Goal: Contribute content: Add original content to the website for others to see

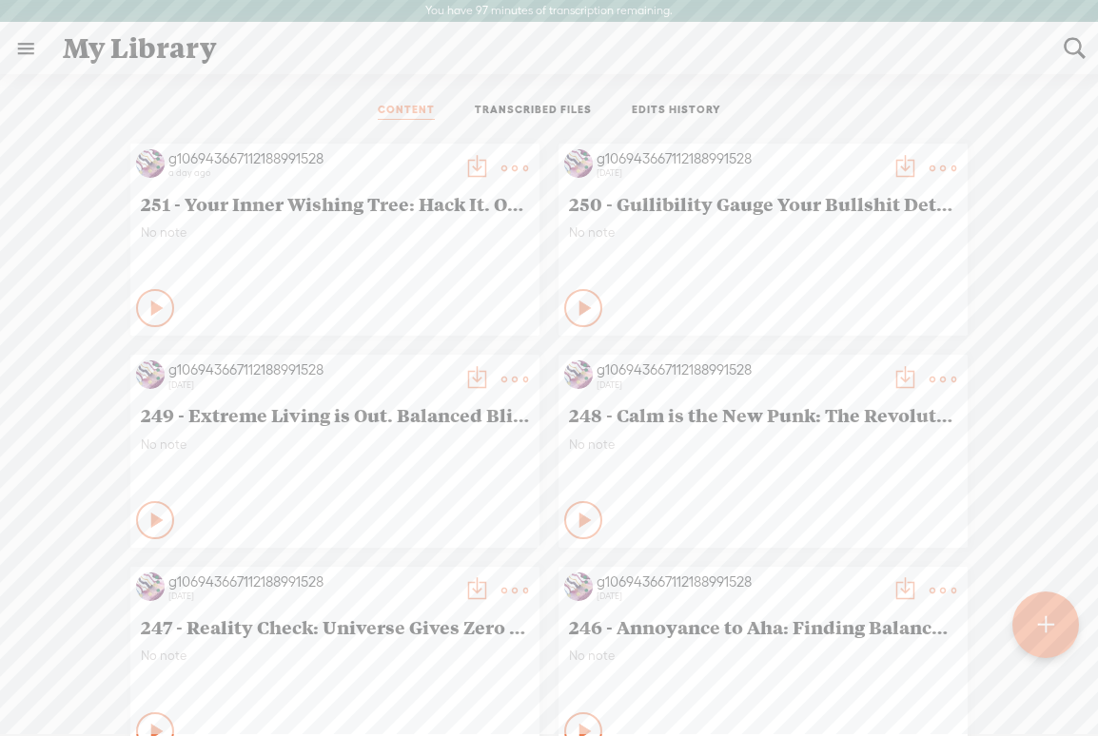
click at [1048, 625] on t at bounding box center [1045, 625] width 16 height 42
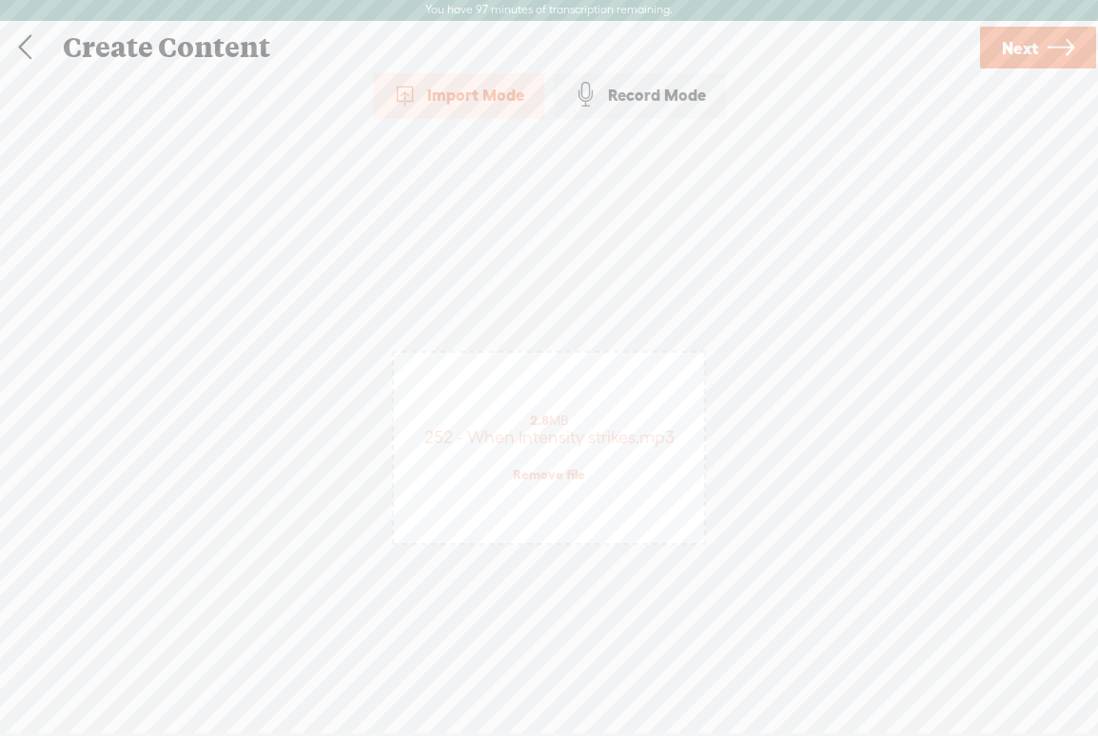
click at [1042, 42] on link "Next" at bounding box center [1038, 48] width 116 height 42
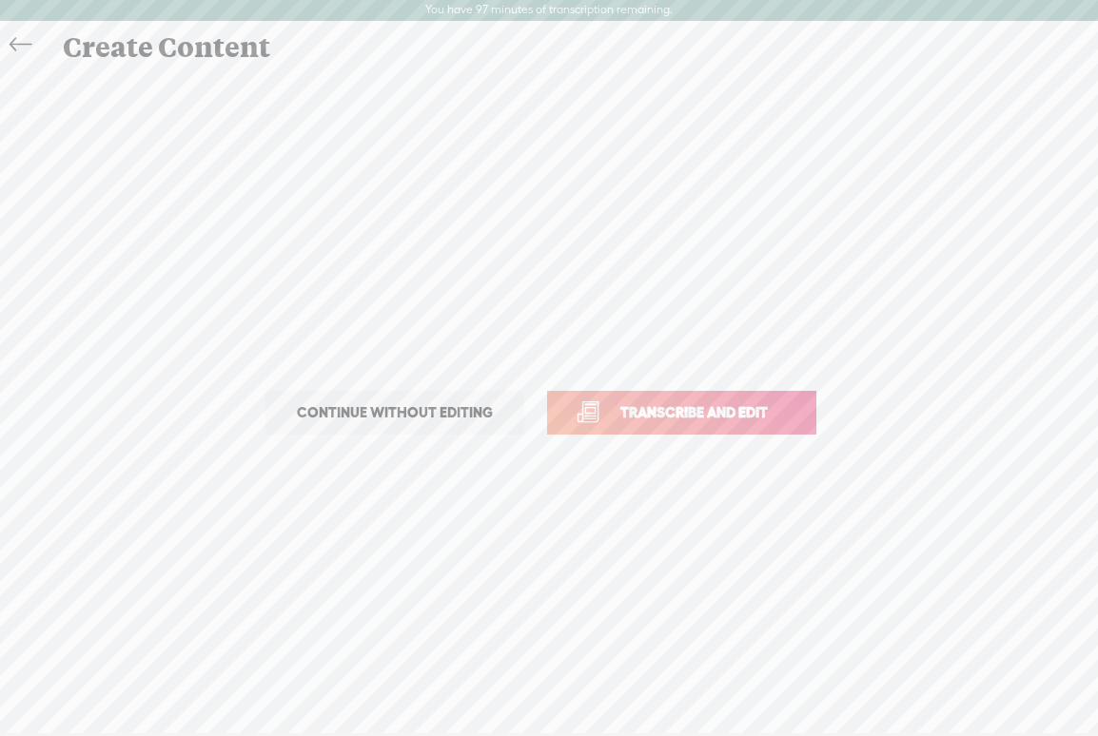
click at [675, 408] on span "Transcribe and edit" at bounding box center [693, 412] width 187 height 22
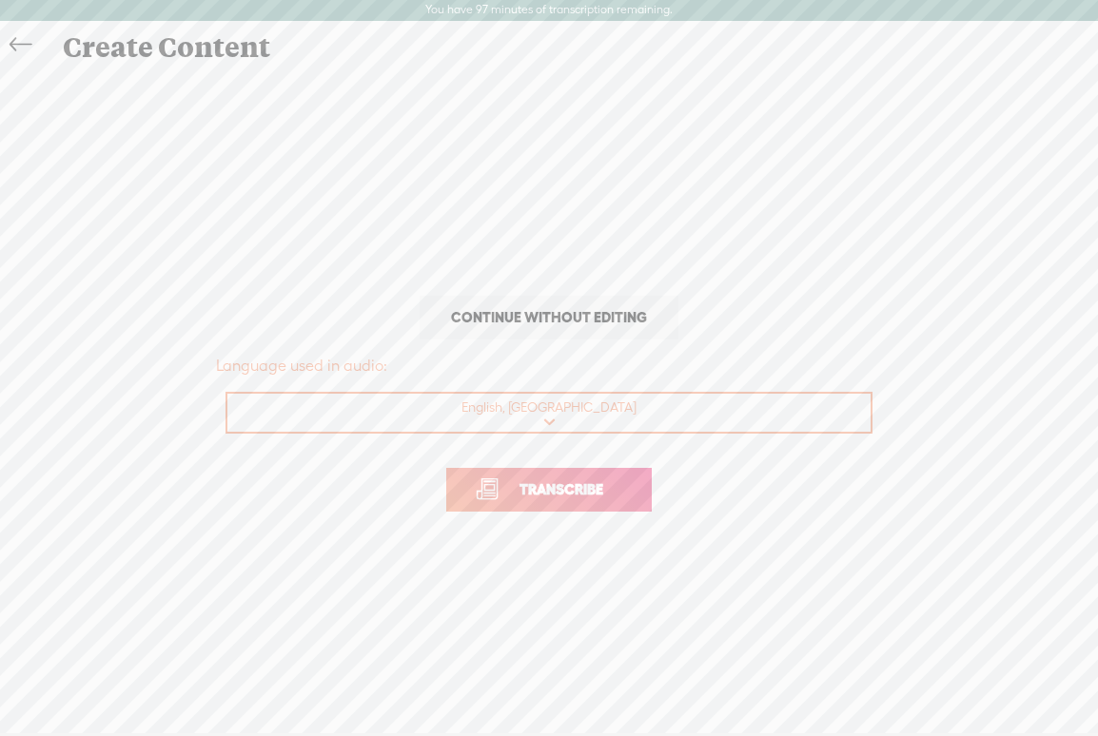
click at [572, 479] on span "Transcribe" at bounding box center [561, 490] width 124 height 22
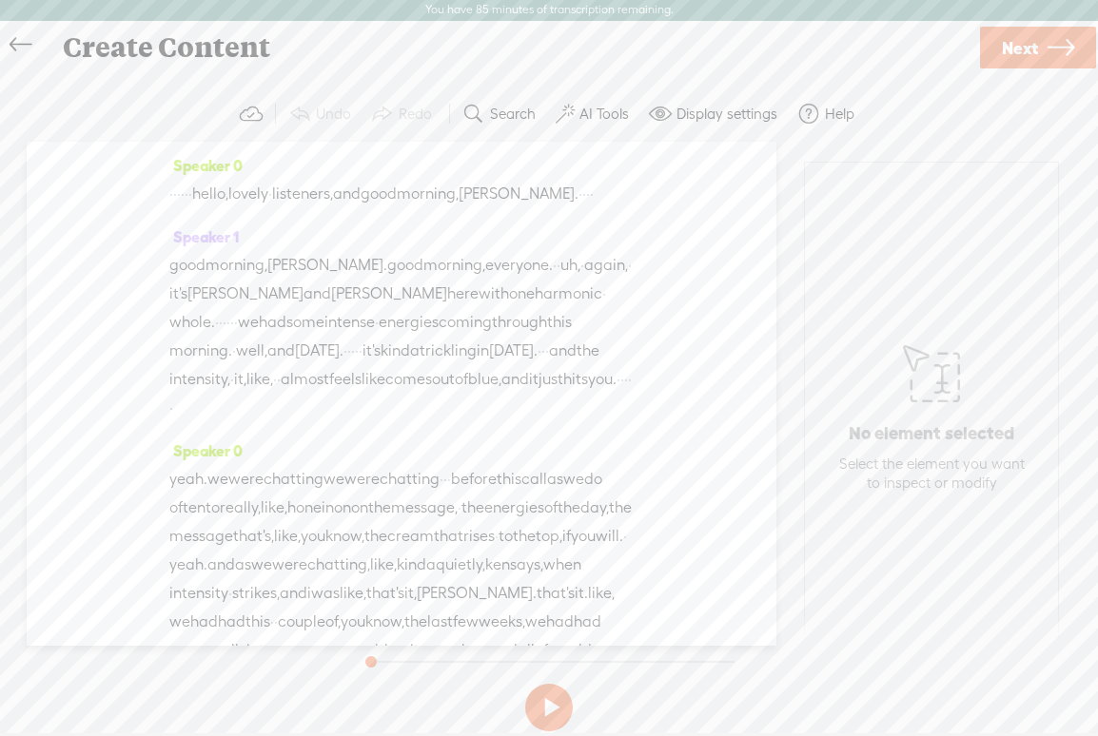
drag, startPoint x: 233, startPoint y: 192, endPoint x: 170, endPoint y: 191, distance: 62.8
click at [170, 191] on div "· · · · · · hello, lovely · listeners, and good morning, [PERSON_NAME]. · · · ·" at bounding box center [401, 194] width 464 height 29
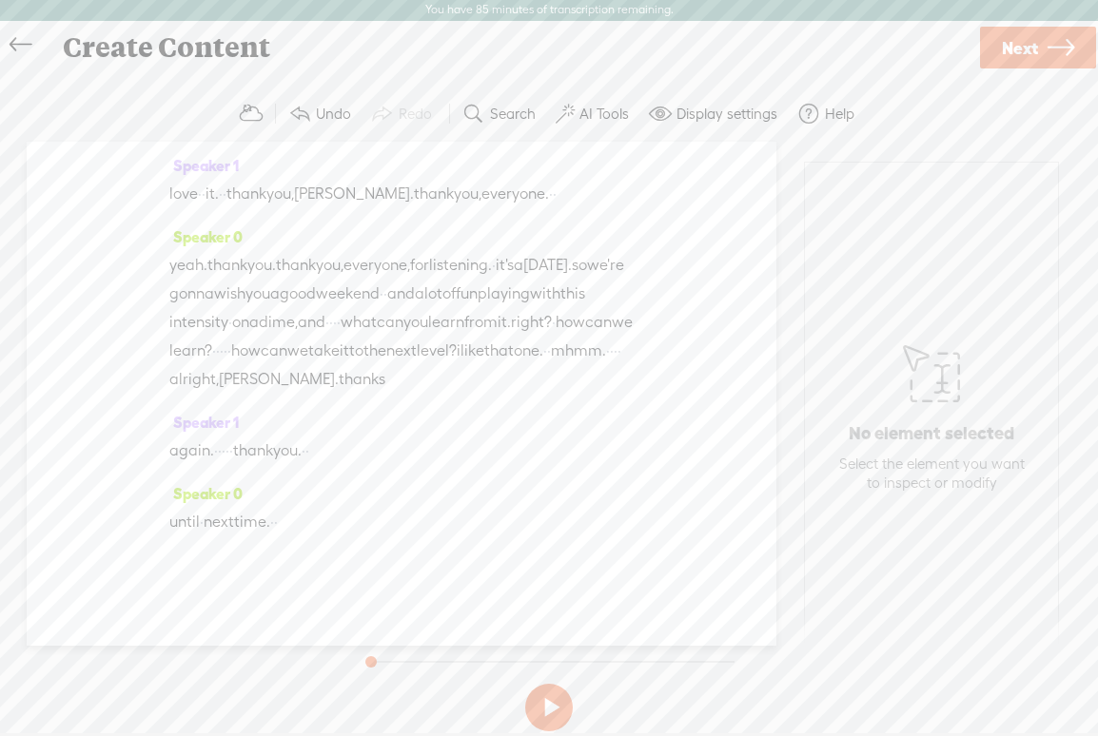
scroll to position [7411, 0]
click at [274, 524] on span "·" at bounding box center [272, 522] width 4 height 29
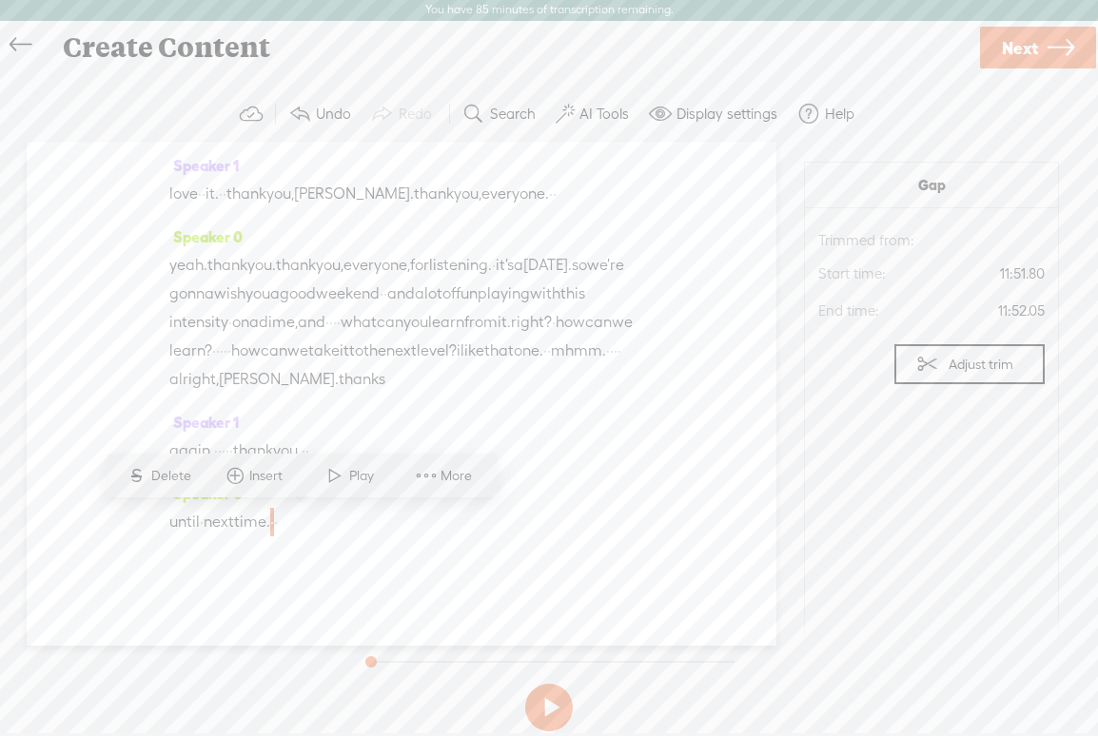
click at [503, 538] on div "Speaker 0 until · next time. · ·" at bounding box center [401, 514] width 464 height 71
click at [274, 528] on span "·" at bounding box center [272, 522] width 4 height 29
drag, startPoint x: 299, startPoint y: 520, endPoint x: 323, endPoint y: 521, distance: 24.8
click at [324, 521] on div "until · next time. · ·" at bounding box center [401, 522] width 464 height 29
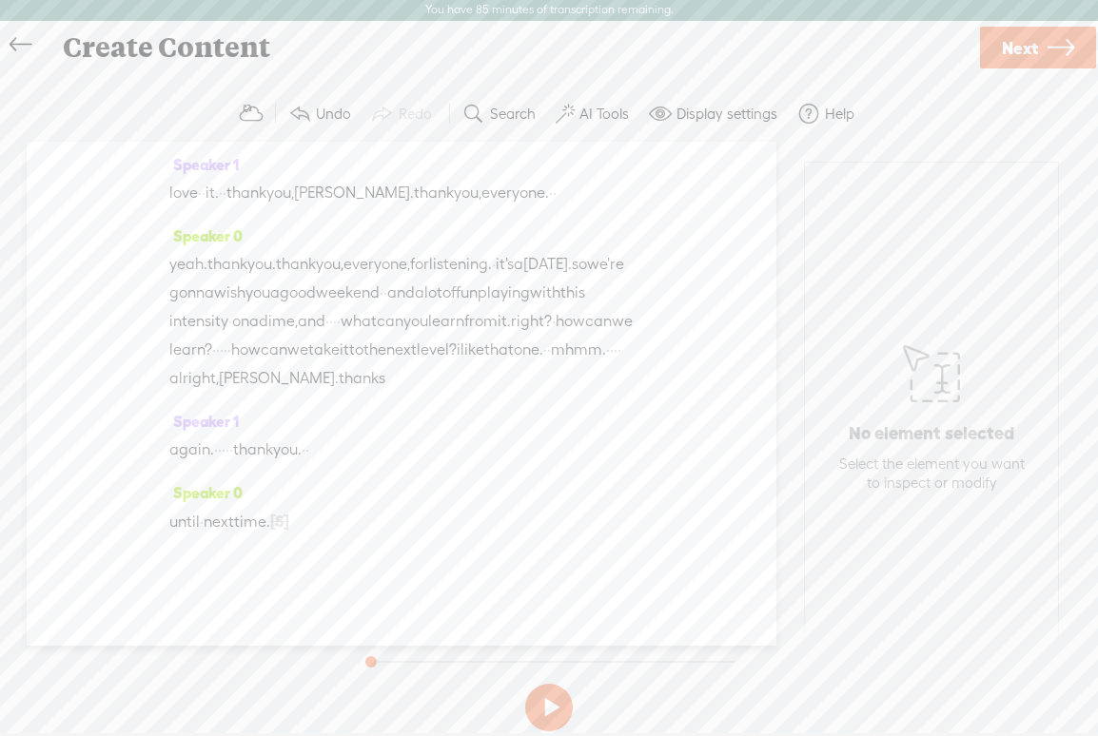
click at [576, 123] on button "AI Tools" at bounding box center [594, 114] width 93 height 38
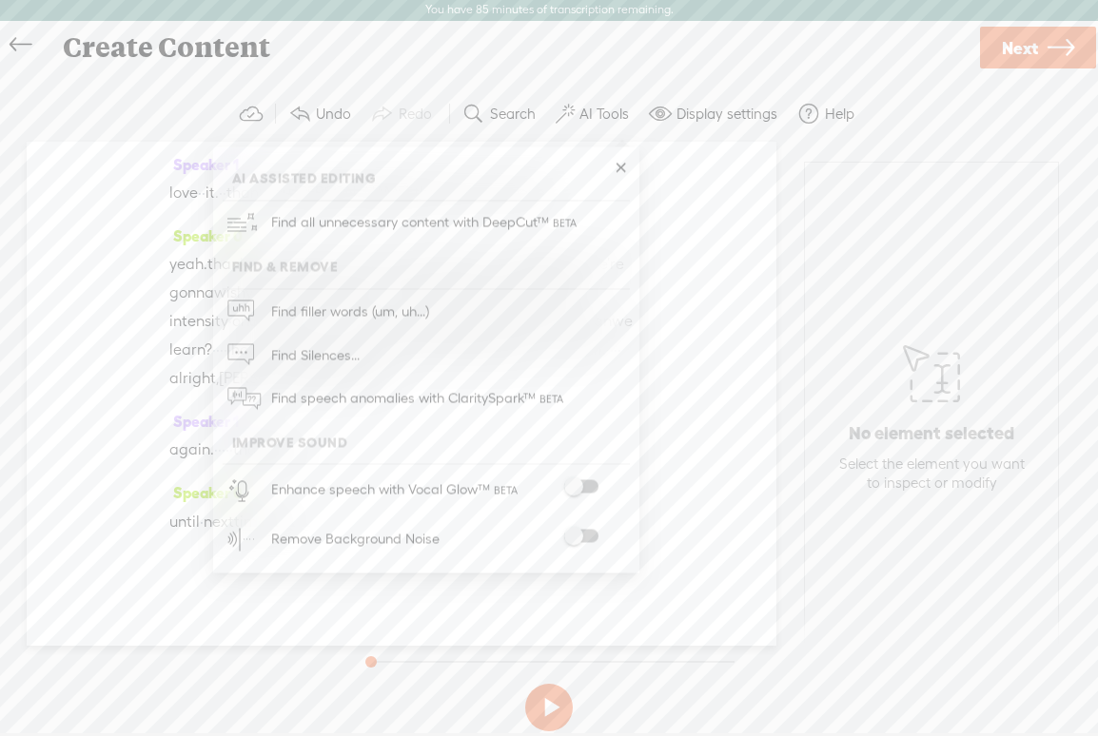
click at [588, 538] on span at bounding box center [581, 536] width 34 height 13
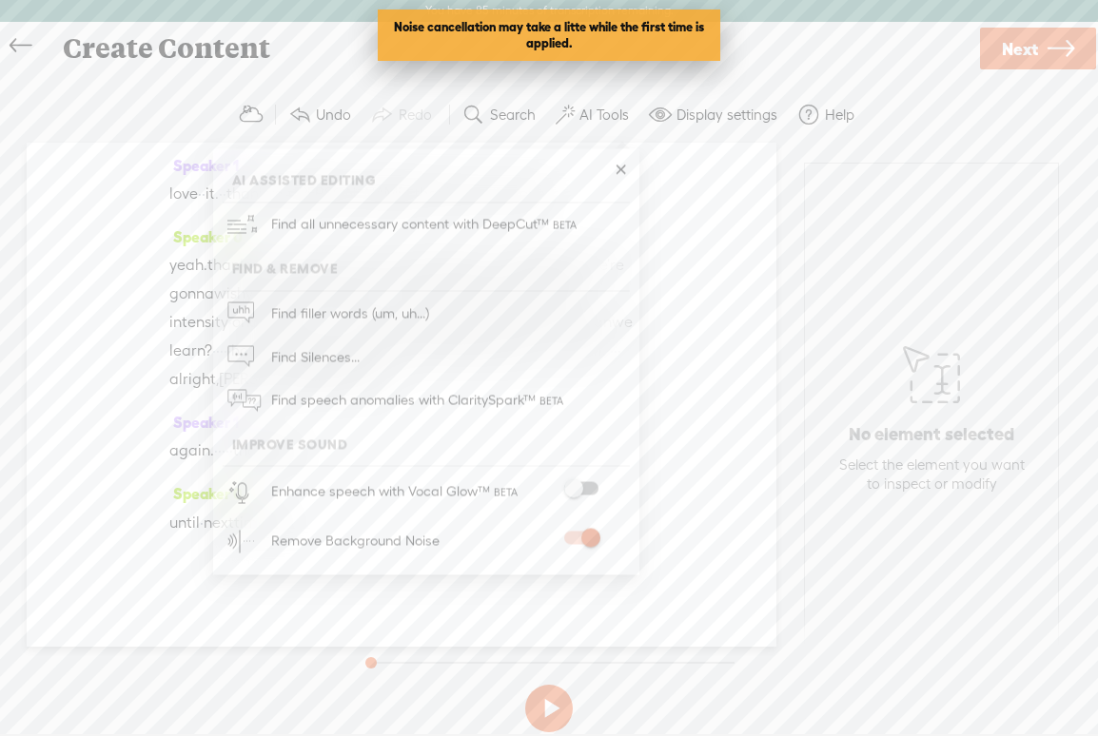
click at [1024, 56] on span "Next" at bounding box center [1020, 49] width 36 height 49
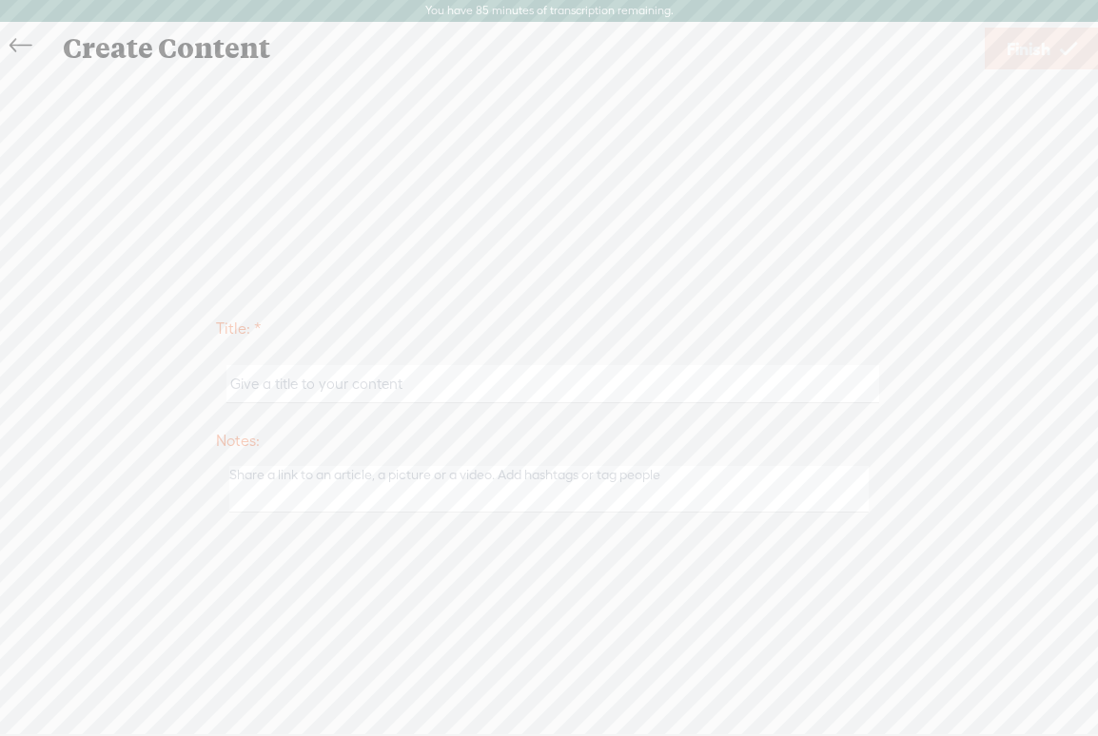
click at [271, 374] on input "text" at bounding box center [552, 383] width 652 height 37
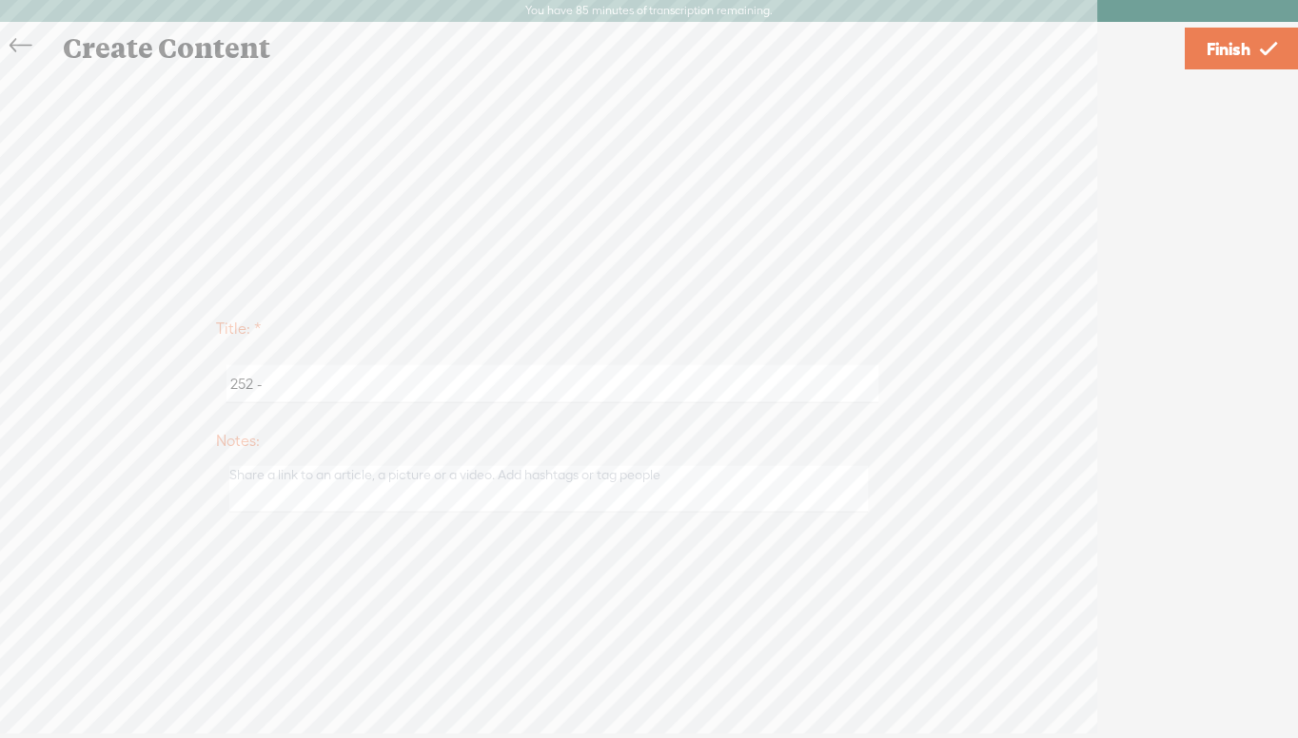
scroll to position [7409, 0]
paste input "Intensity Strikes: Navigating the Energy Surge."
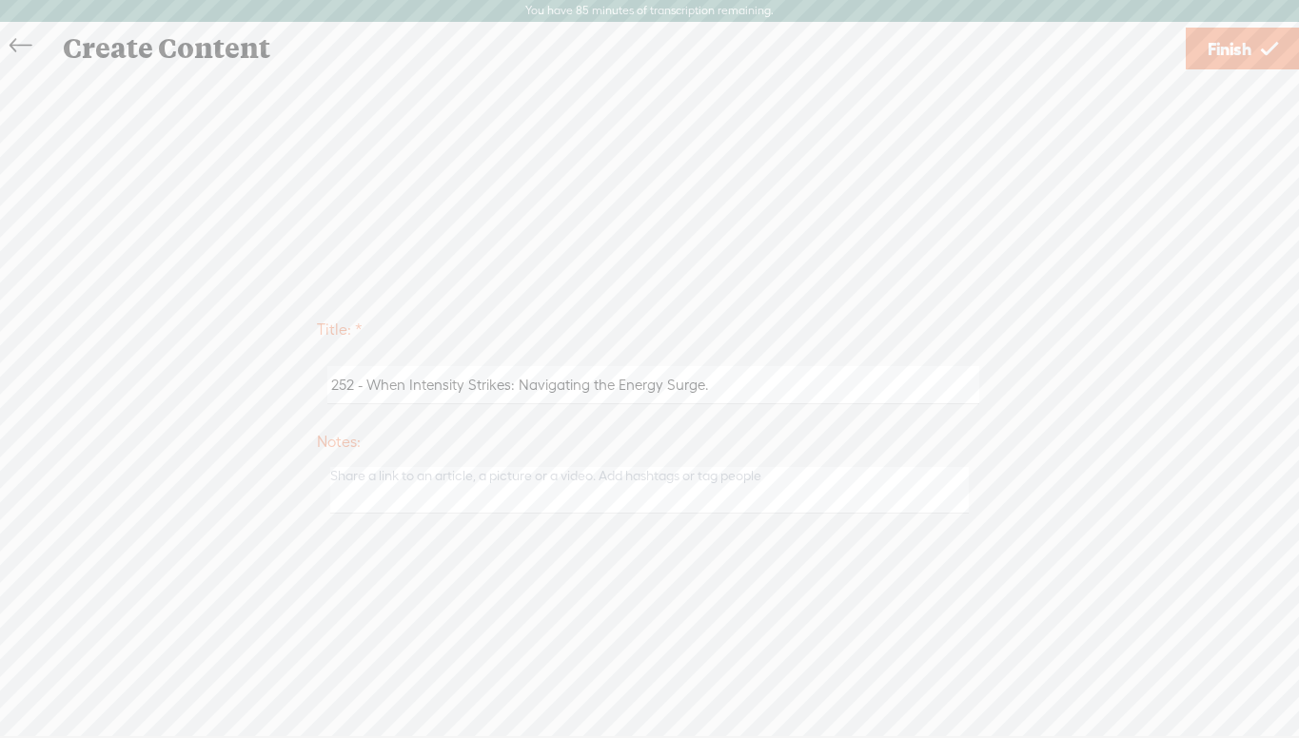
click at [515, 389] on input "252 - When Intensity Strikes: Navigating the Energy Surge." at bounding box center [653, 384] width 652 height 37
click at [712, 390] on input "252 - When Intensity Strikes Navigating the Energy Surge." at bounding box center [653, 384] width 652 height 37
click at [518, 386] on input "252 - When Intensity Strikes Navigating the Energy Surge" at bounding box center [653, 384] width 652 height 37
type input "252 - When Intensity Strikes - Navigating the Energy Surge"
click at [1097, 44] on span "Finish" at bounding box center [1229, 49] width 44 height 49
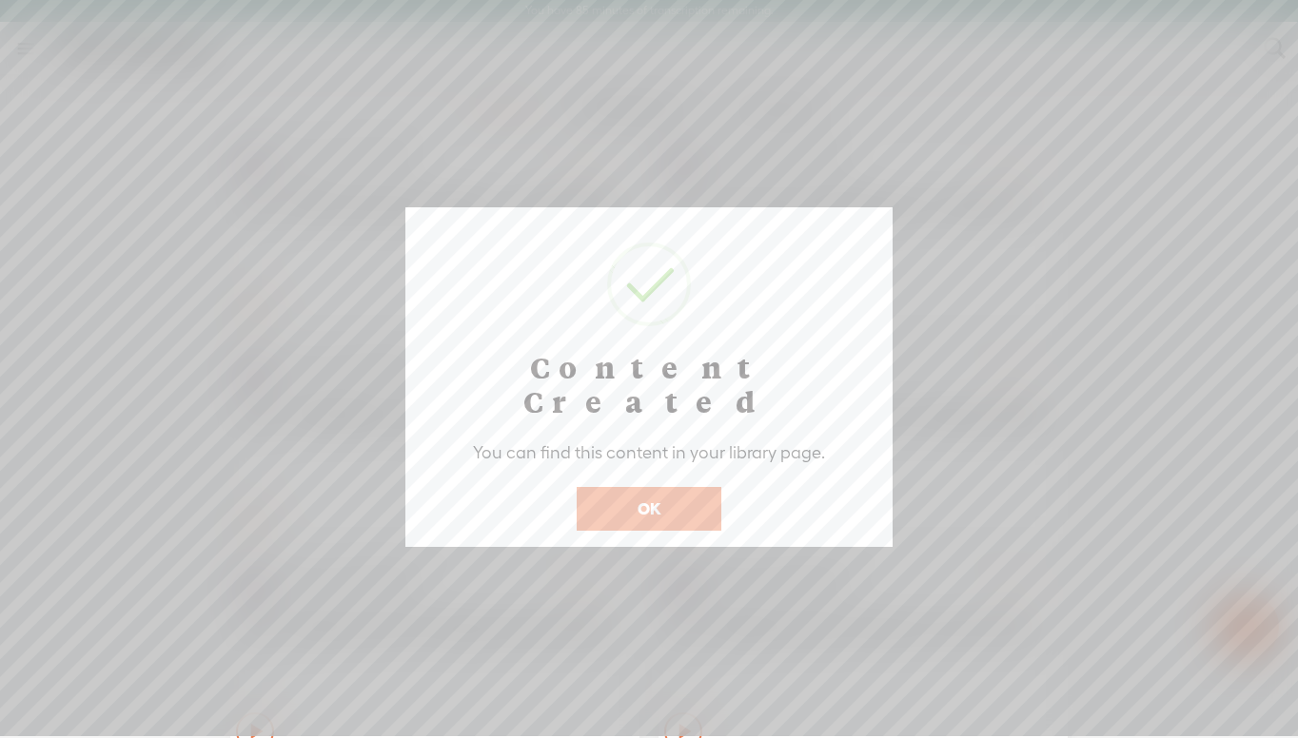
click at [652, 487] on button "OK" at bounding box center [649, 509] width 145 height 44
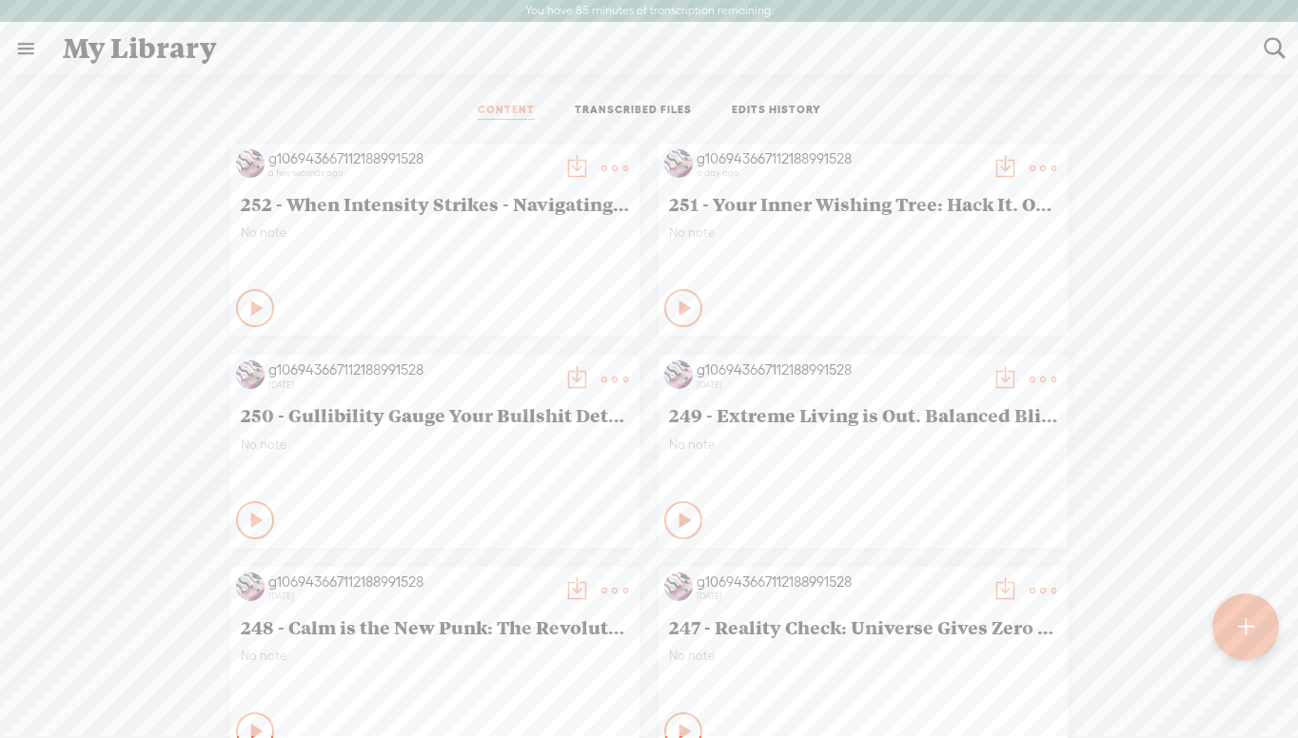
click at [569, 170] on t at bounding box center [576, 168] width 27 height 27
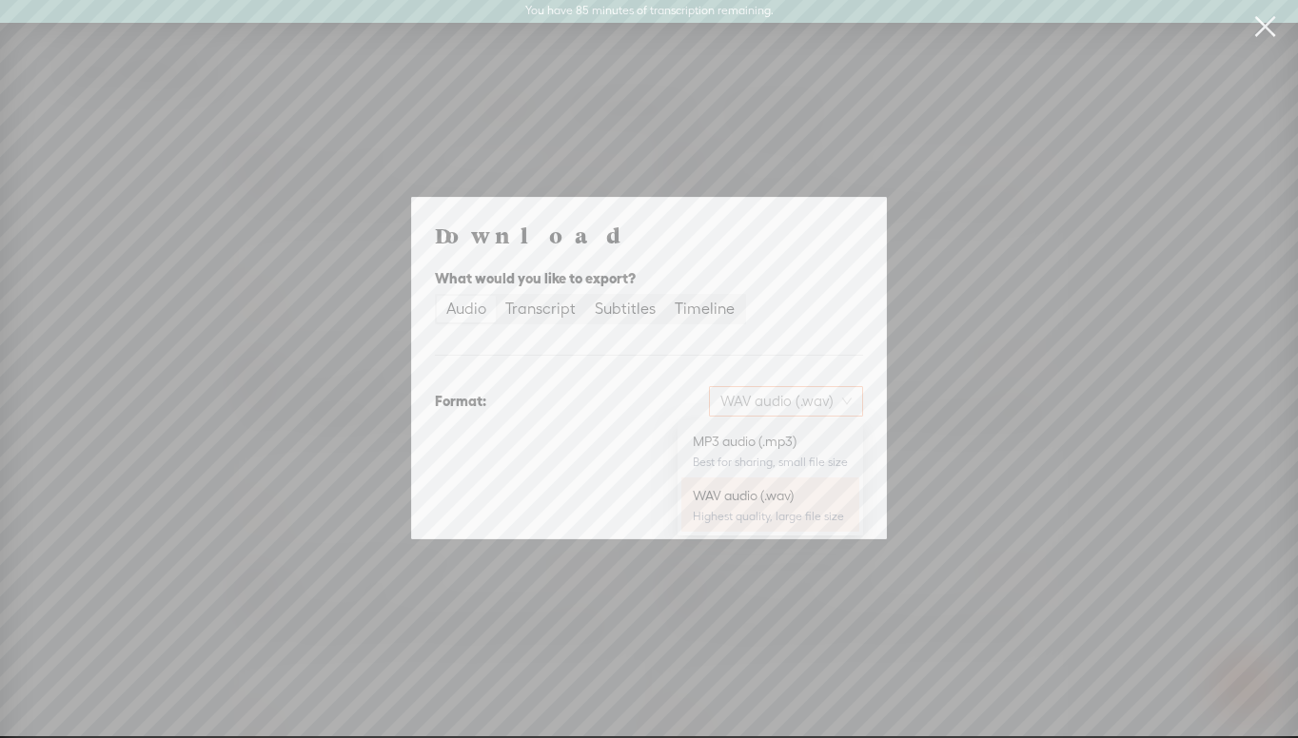
click at [767, 398] on span "WAV audio (.wav)" at bounding box center [785, 401] width 131 height 29
click at [760, 444] on div "MP3 audio (.mp3)" at bounding box center [770, 441] width 155 height 19
click at [830, 497] on span "Download" at bounding box center [814, 500] width 67 height 19
